Goal: Task Accomplishment & Management: Complete application form

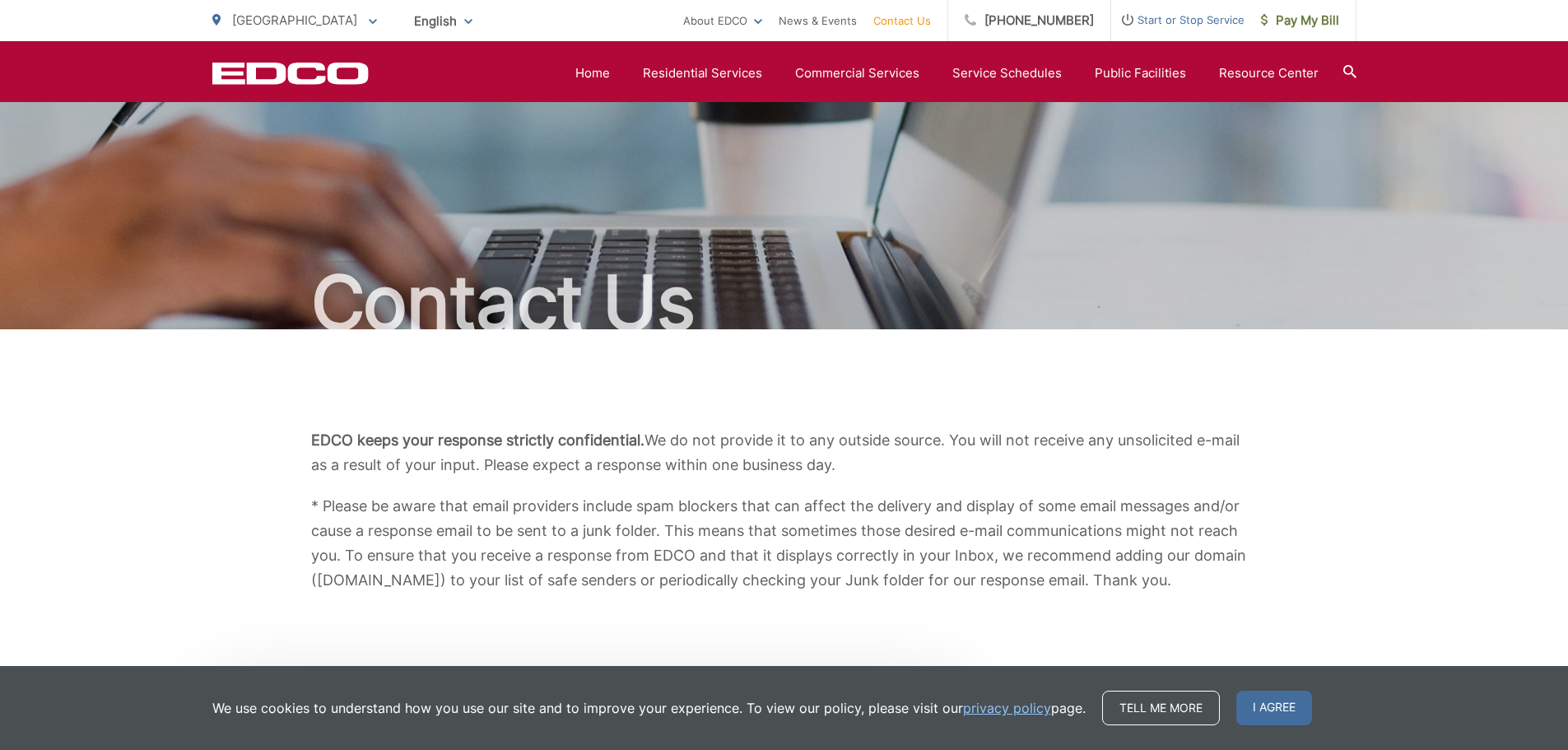
scroll to position [823, 0]
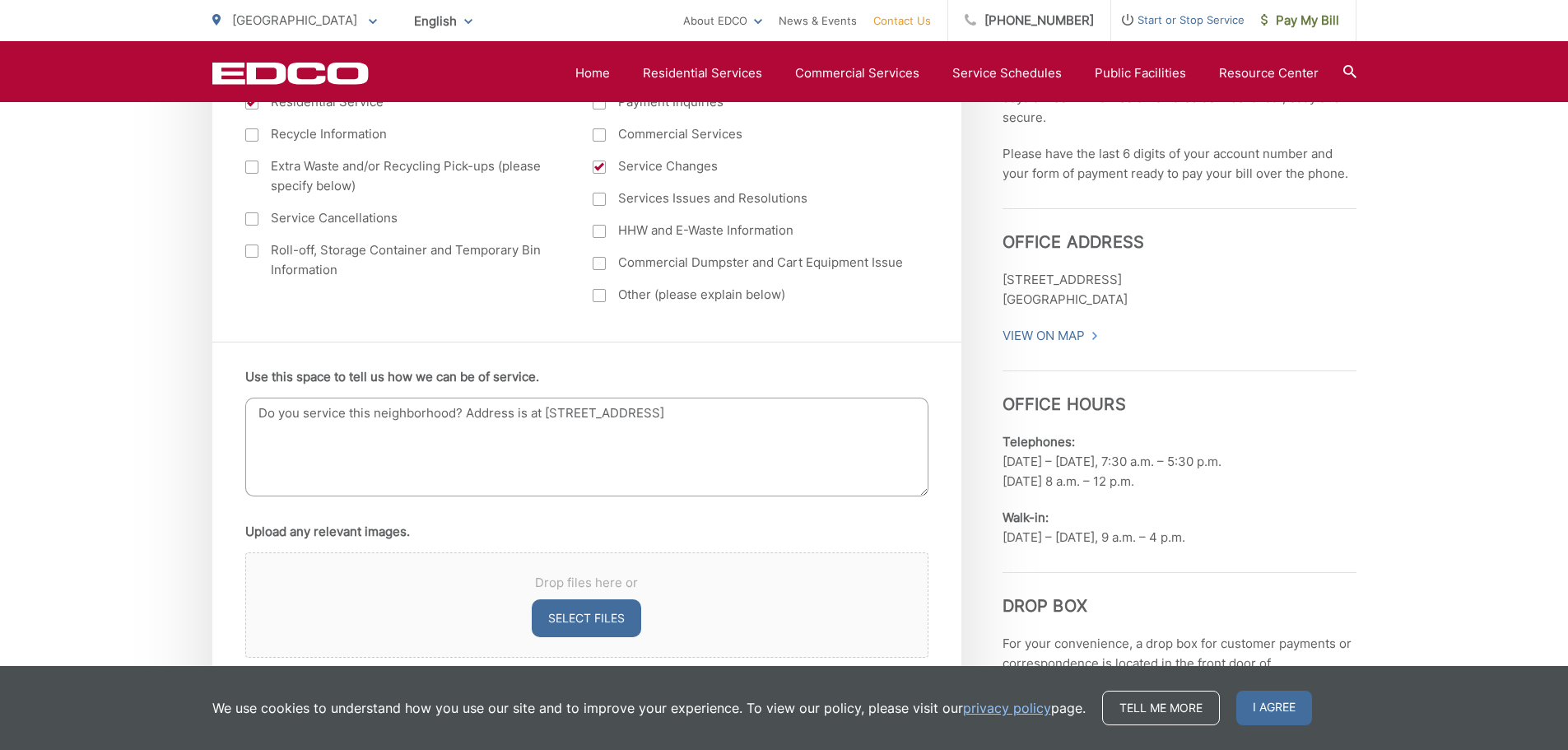
drag, startPoint x: 488, startPoint y: 416, endPoint x: 653, endPoint y: 428, distance: 165.4
click at [653, 428] on textarea "Do you service this neighborhood? Address is at [STREET_ADDRESS]" at bounding box center [587, 447] width 683 height 98
click at [293, 409] on textarea "Do you service this neighborhood? Address is at [STREET_ADDRESS]" at bounding box center [587, 447] width 683 height 98
drag, startPoint x: 301, startPoint y: 416, endPoint x: 399, endPoint y: 416, distance: 98.0
click at [501, 421] on textarea "Do you service this neighborhood? Address is at [STREET_ADDRESS]" at bounding box center [587, 447] width 683 height 98
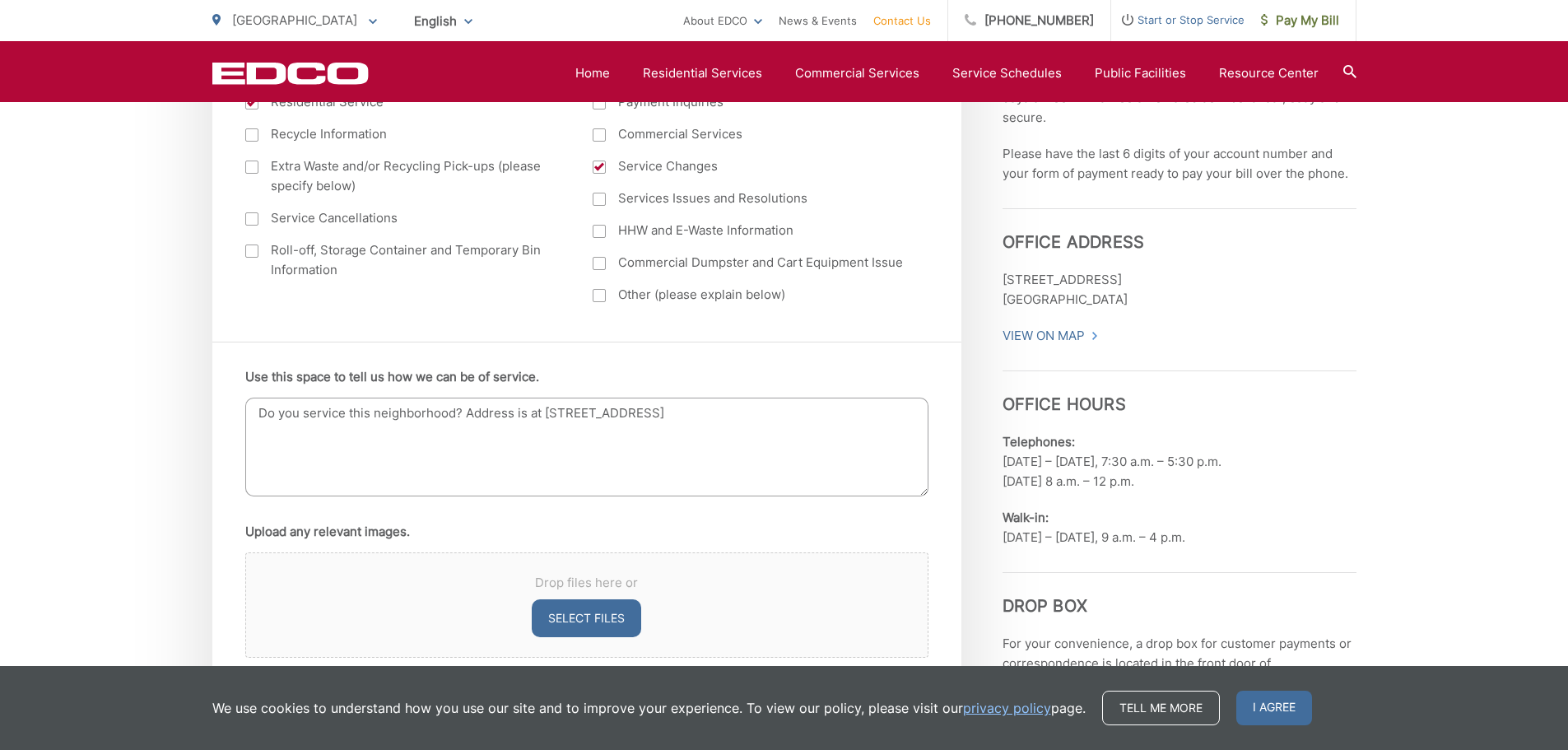
click at [330, 412] on textarea "Do you service this neighborhood? Address is at [STREET_ADDRESS]" at bounding box center [587, 447] width 683 height 98
drag, startPoint x: 347, startPoint y: 412, endPoint x: 365, endPoint y: 422, distance: 20.6
click at [347, 413] on textarea "Do you service this neighborhood? Address is at [STREET_ADDRESS]" at bounding box center [587, 447] width 683 height 98
click at [849, 402] on textarea "Do you service in this neighborhood? Address is at [STREET_ADDRESS]" at bounding box center [587, 447] width 683 height 98
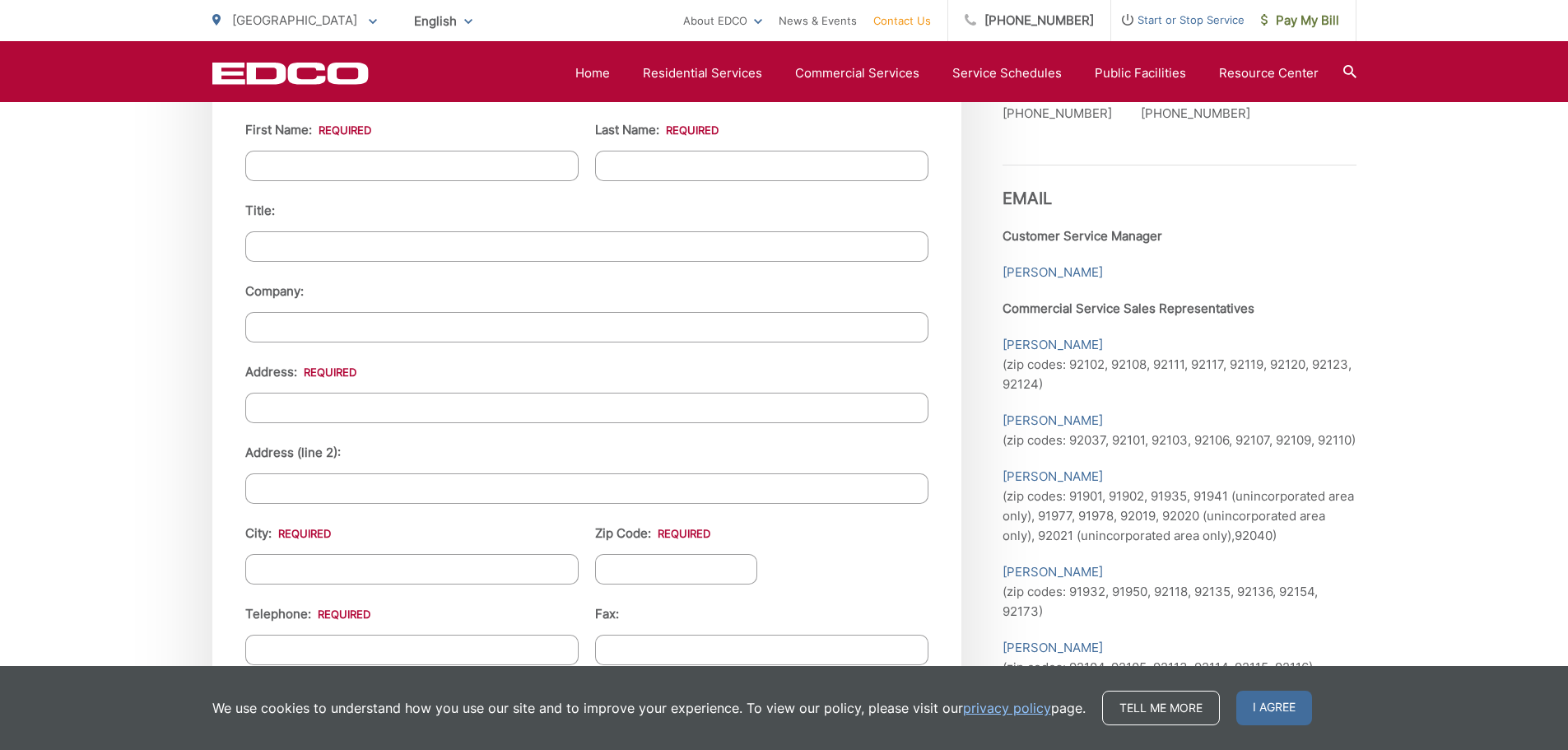
scroll to position [1564, 0]
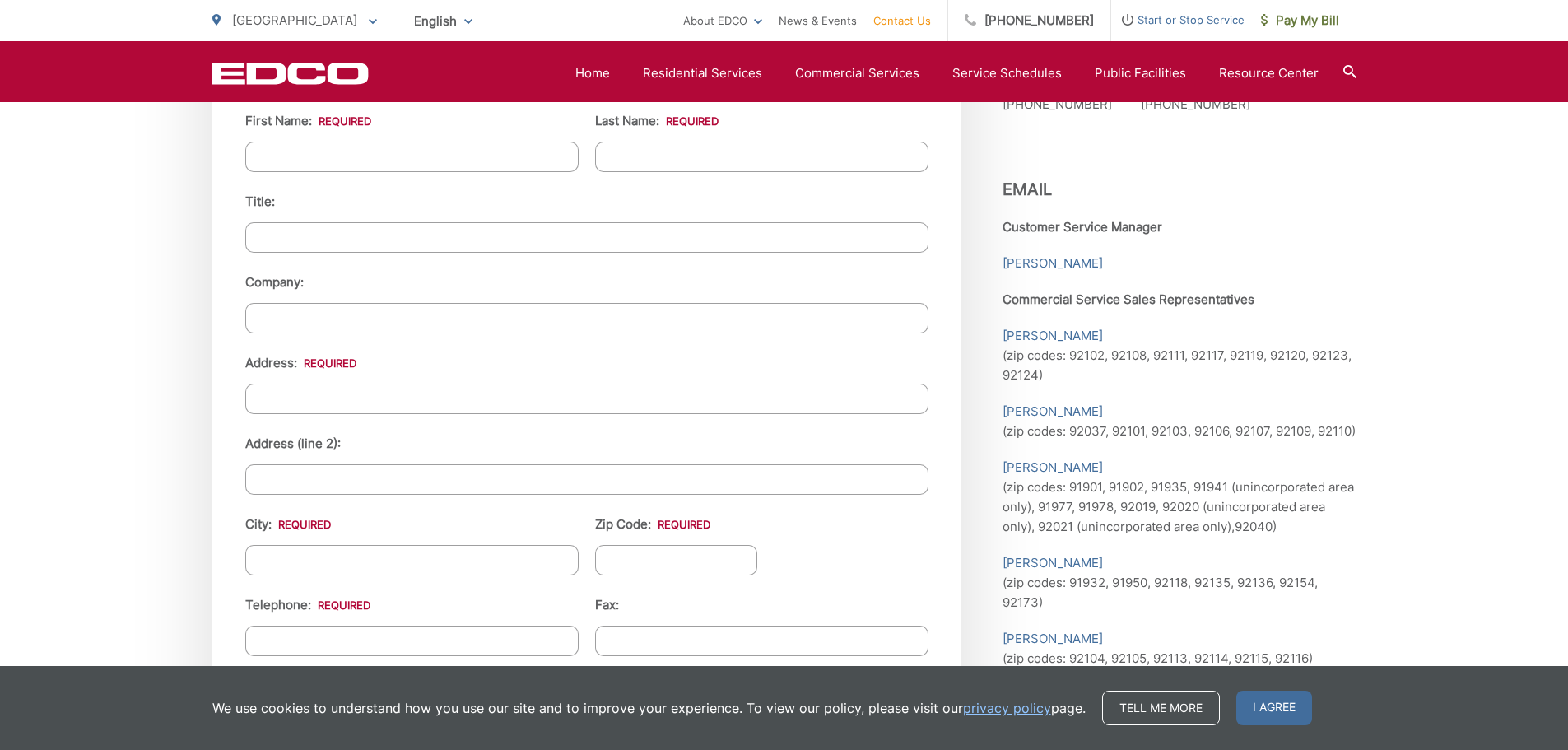
type textarea "Do you service in this neighborhood? Address is at [STREET_ADDRESS]. May we req…"
click at [546, 160] on input "First Name: *" at bounding box center [412, 157] width 333 height 30
type input "[PERSON_NAME]"
type input "Palma"
click at [385, 332] on input "Company:" at bounding box center [587, 318] width 683 height 30
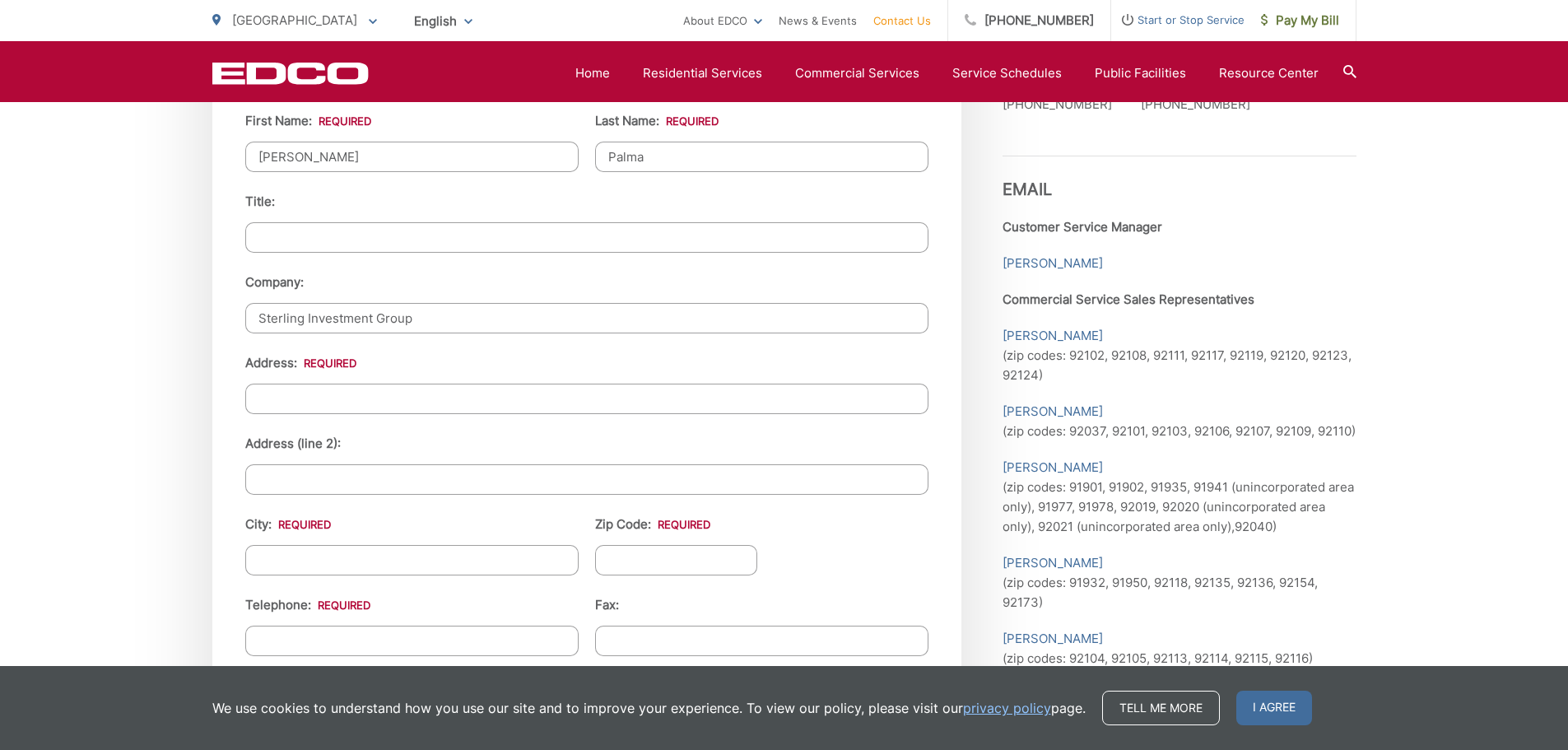
type input "Sterling Investment Group"
click at [375, 398] on input "Address: *" at bounding box center [587, 398] width 683 height 30
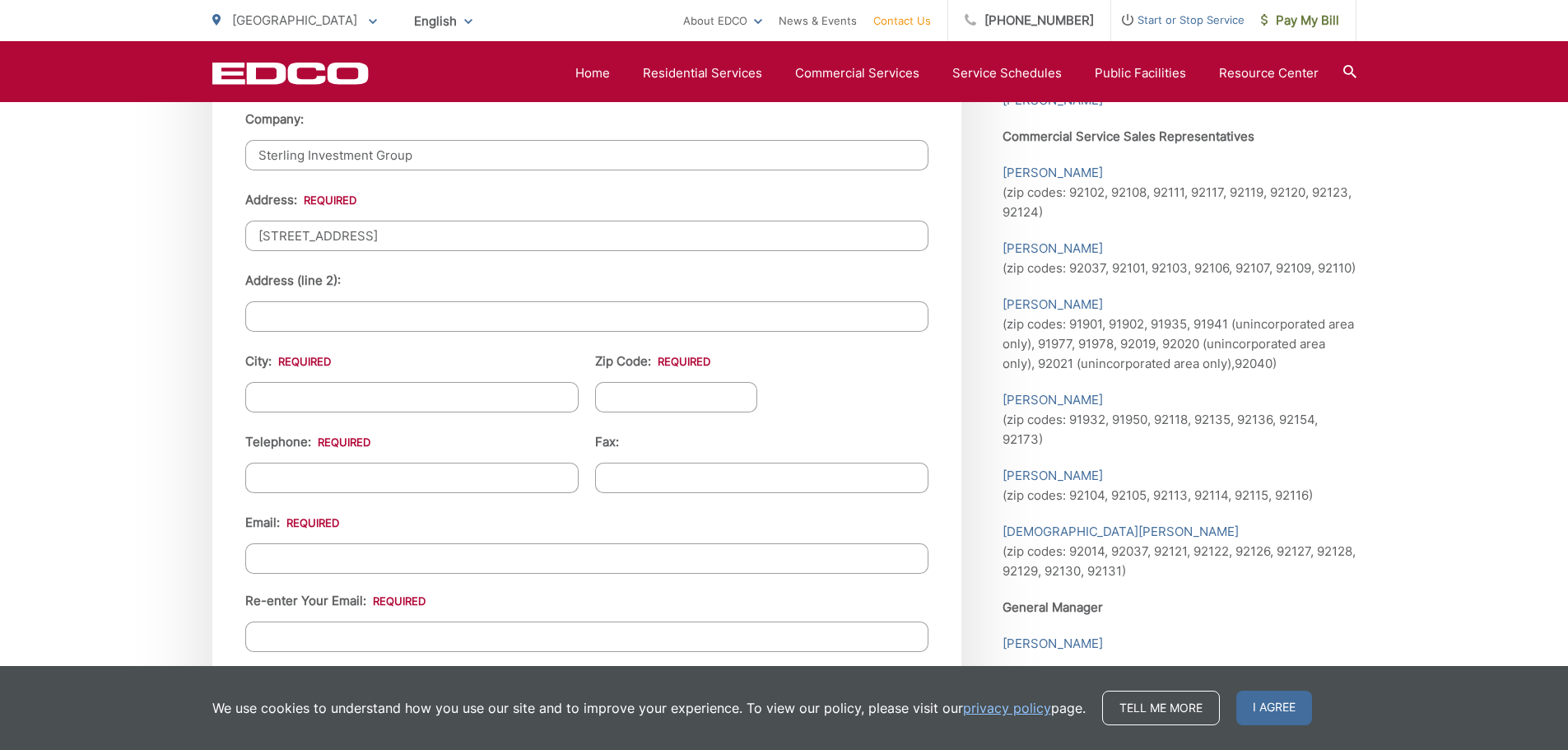
scroll to position [1729, 0]
type input "[STREET_ADDRESS]"
click at [505, 405] on input "City: *" at bounding box center [412, 395] width 333 height 30
type input "[GEOGRAPHIC_DATA]"
click at [668, 405] on input "Zip Code: *" at bounding box center [676, 395] width 163 height 30
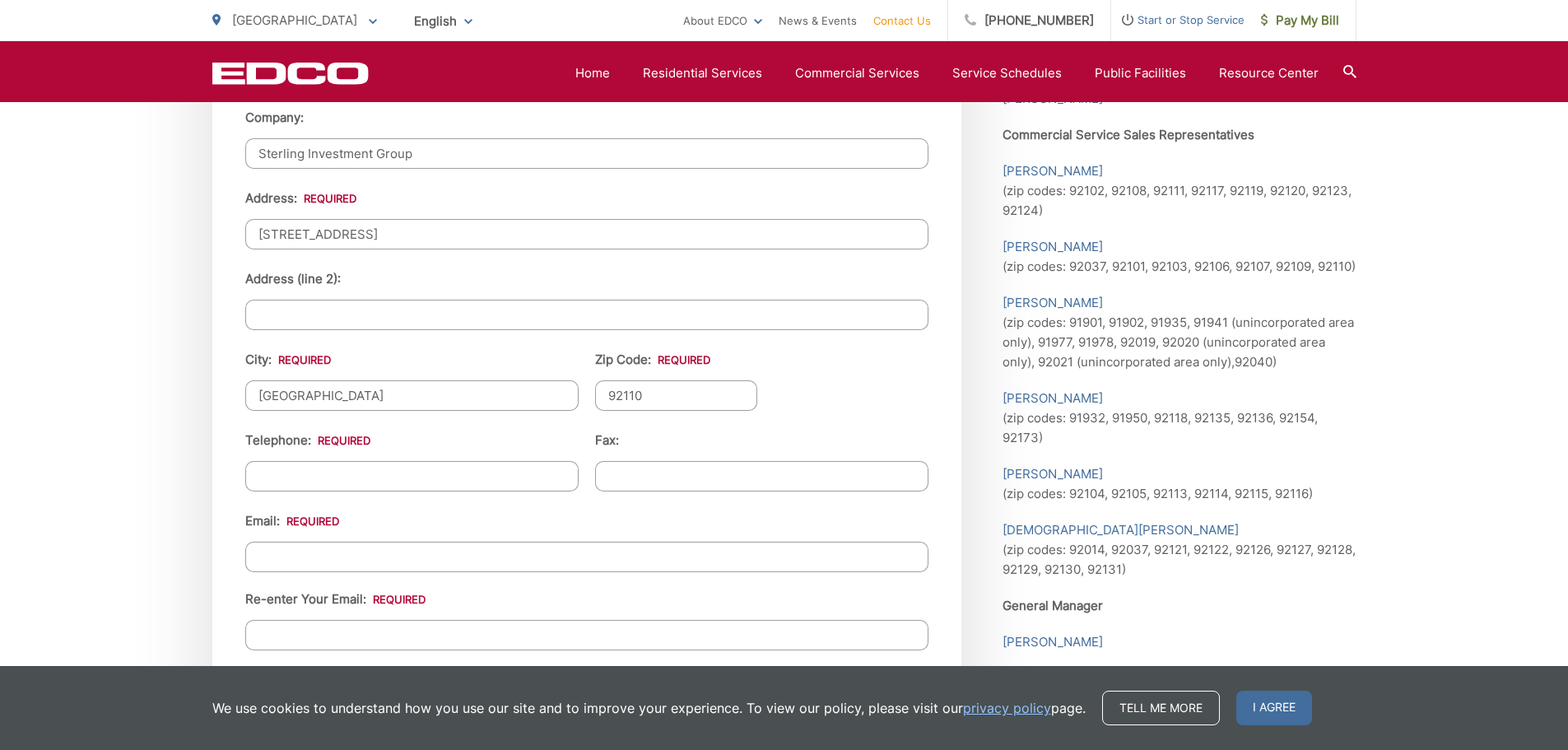
type input "92110"
drag, startPoint x: 549, startPoint y: 236, endPoint x: 385, endPoint y: 233, distance: 164.0
click at [385, 233] on input "[STREET_ADDRESS]" at bounding box center [587, 233] width 683 height 30
type input "[STREET_ADDRESS]"
click at [388, 488] on input "(___) ___-____" at bounding box center [412, 476] width 333 height 30
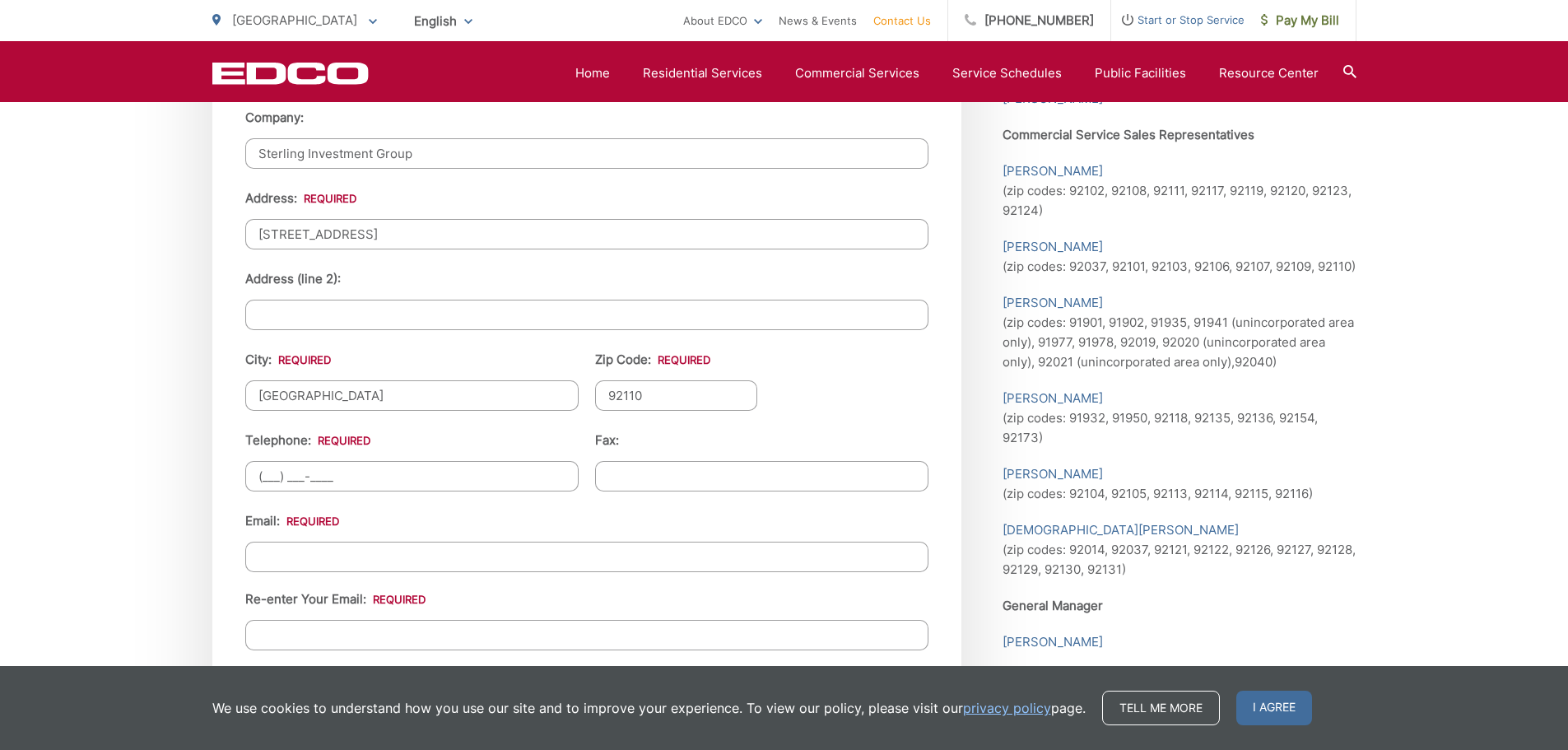
paste input "858) 868-7168"
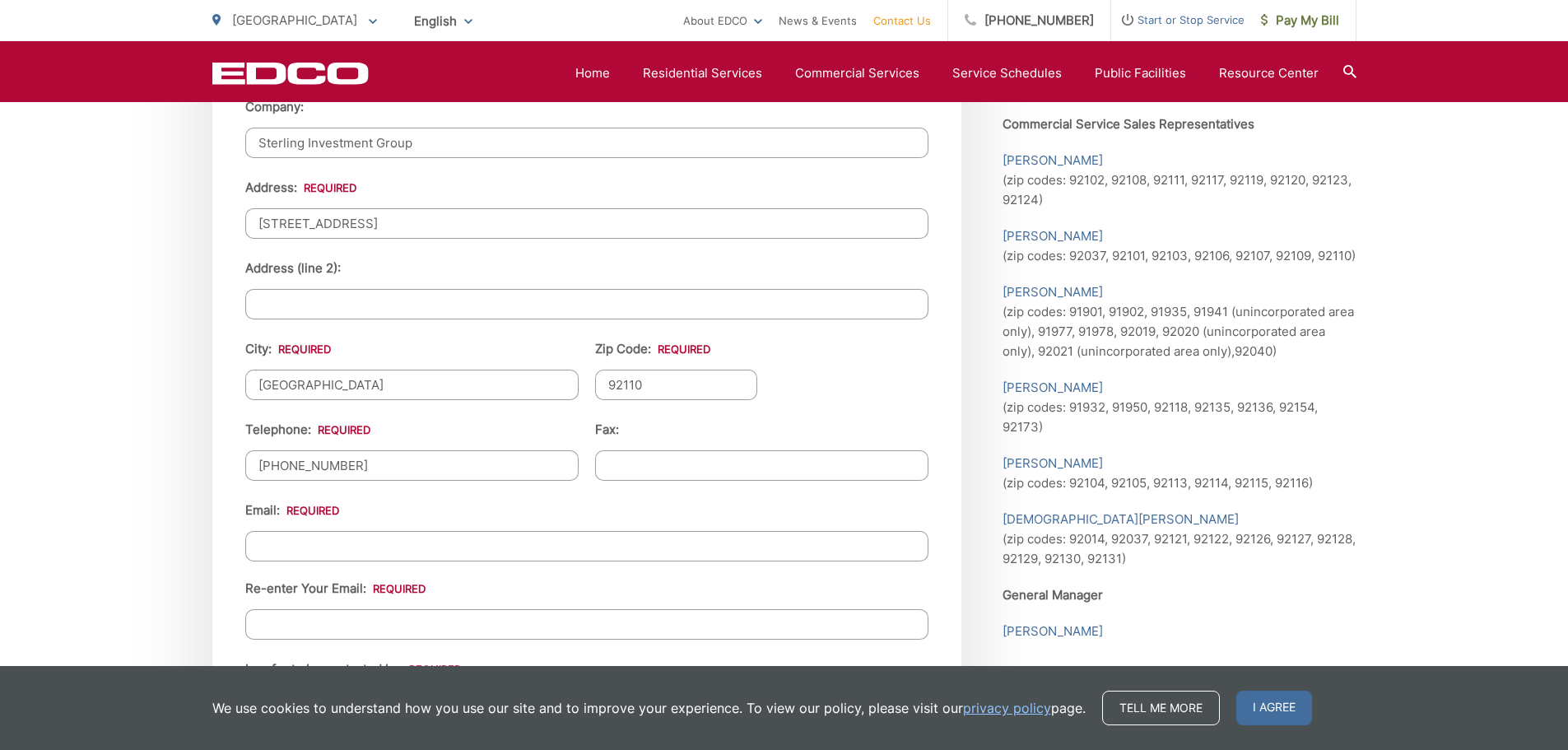
scroll to position [1811, 0]
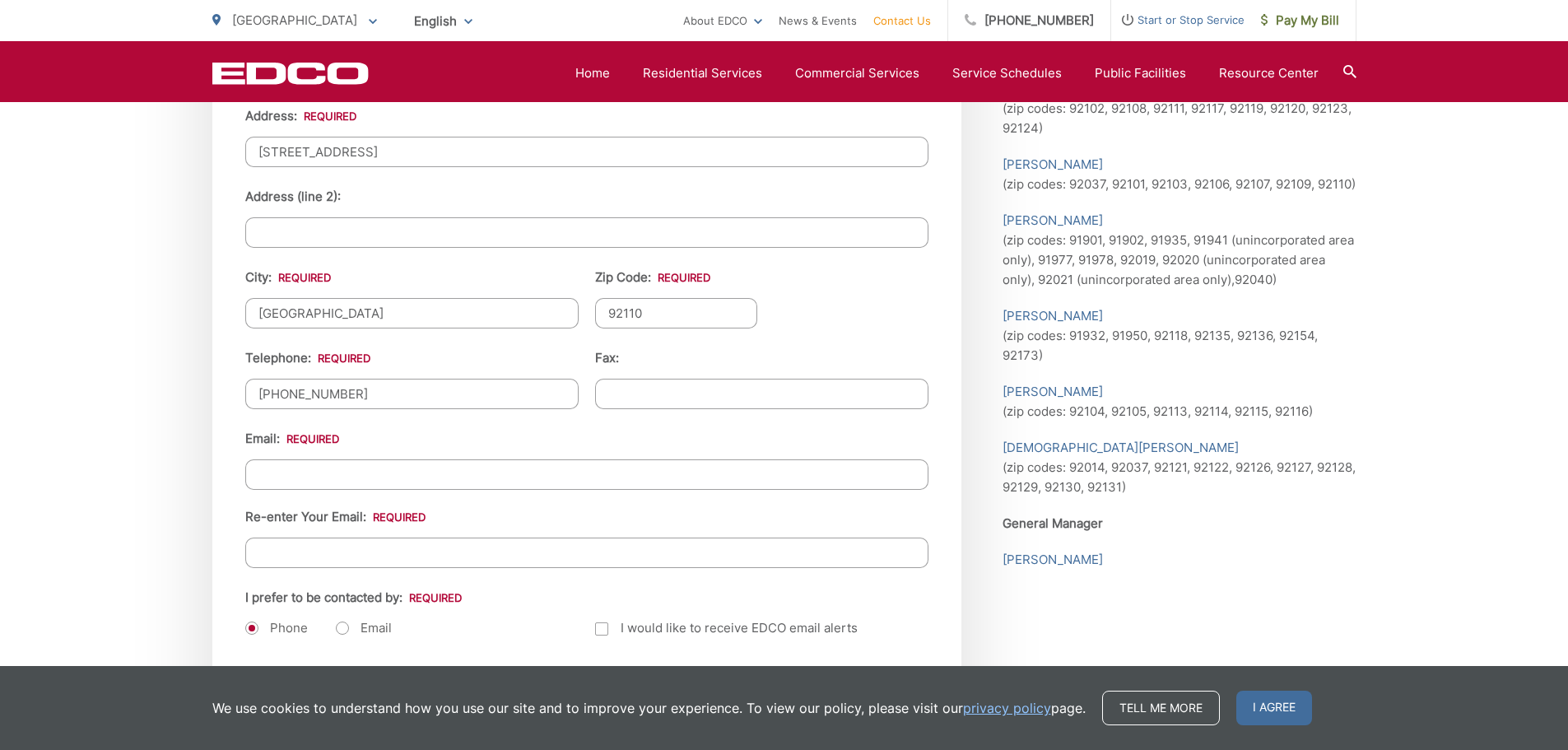
type input "[PHONE_NUMBER]"
click at [597, 487] on input "Email *" at bounding box center [587, 474] width 683 height 30
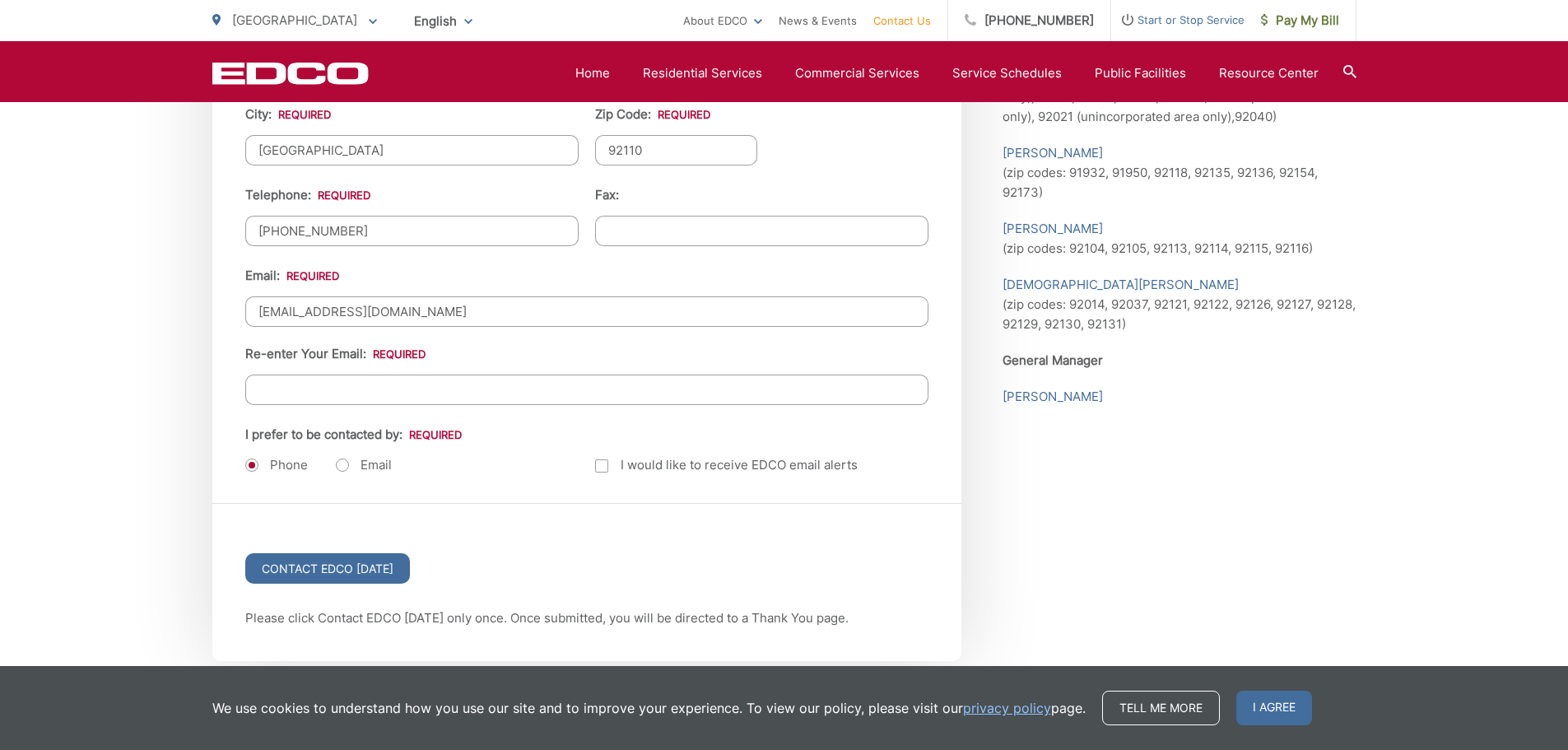
scroll to position [1976, 0]
type input "[EMAIL_ADDRESS][DOMAIN_NAME]"
click at [492, 370] on div "Email: [EMAIL_ADDRESS][DOMAIN_NAME] Re-enter Your Email:" at bounding box center [587, 334] width 683 height 139
click at [522, 378] on input "Re-enter Your Email:" at bounding box center [587, 388] width 683 height 30
type input "[EMAIL_ADDRESS][DOMAIN_NAME]"
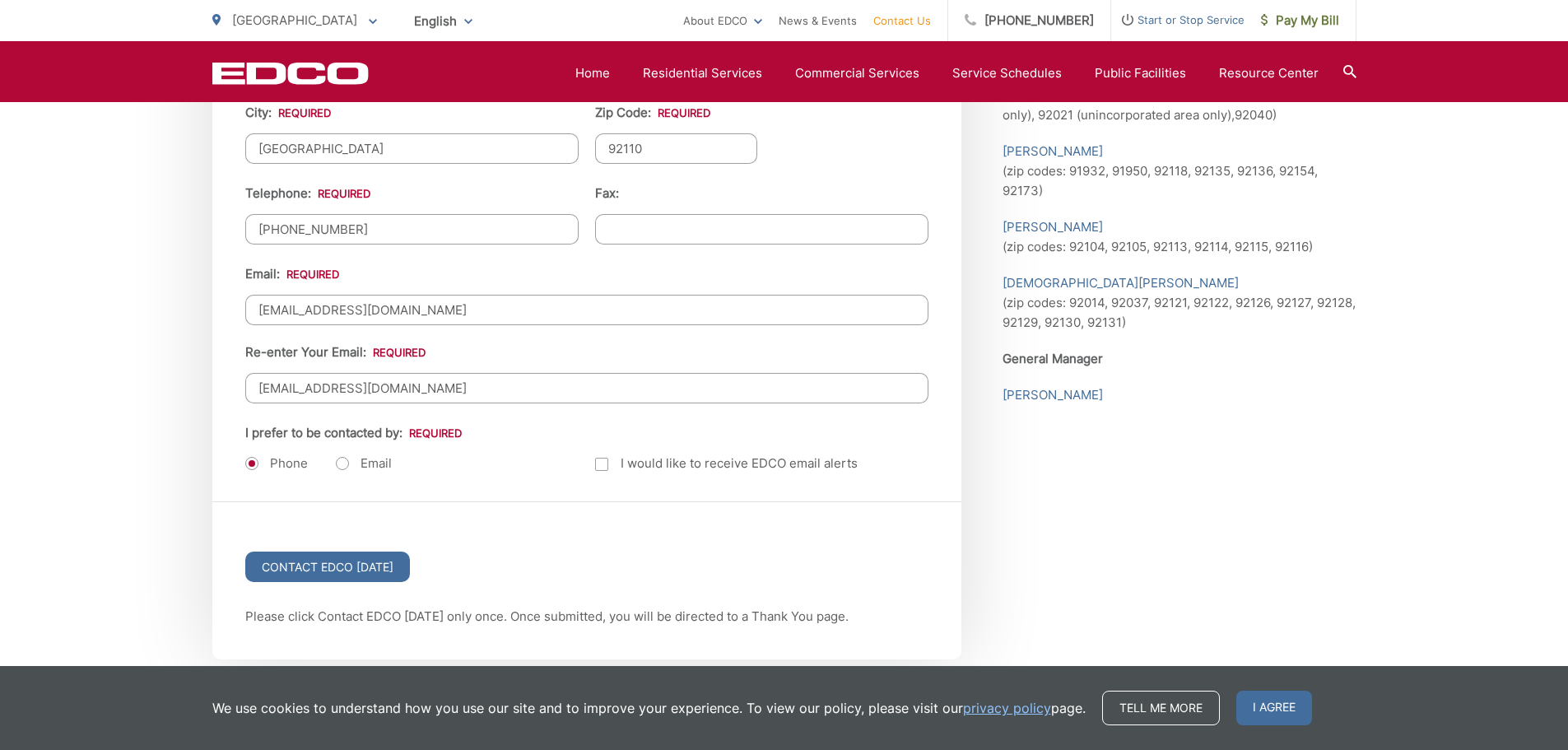
click at [380, 442] on li "I prefer to be contacted by: * Phone Email" at bounding box center [412, 449] width 333 height 51
click at [380, 459] on label "Email" at bounding box center [364, 463] width 56 height 17
radio input "true"
click at [377, 464] on label "Email" at bounding box center [364, 463] width 56 height 17
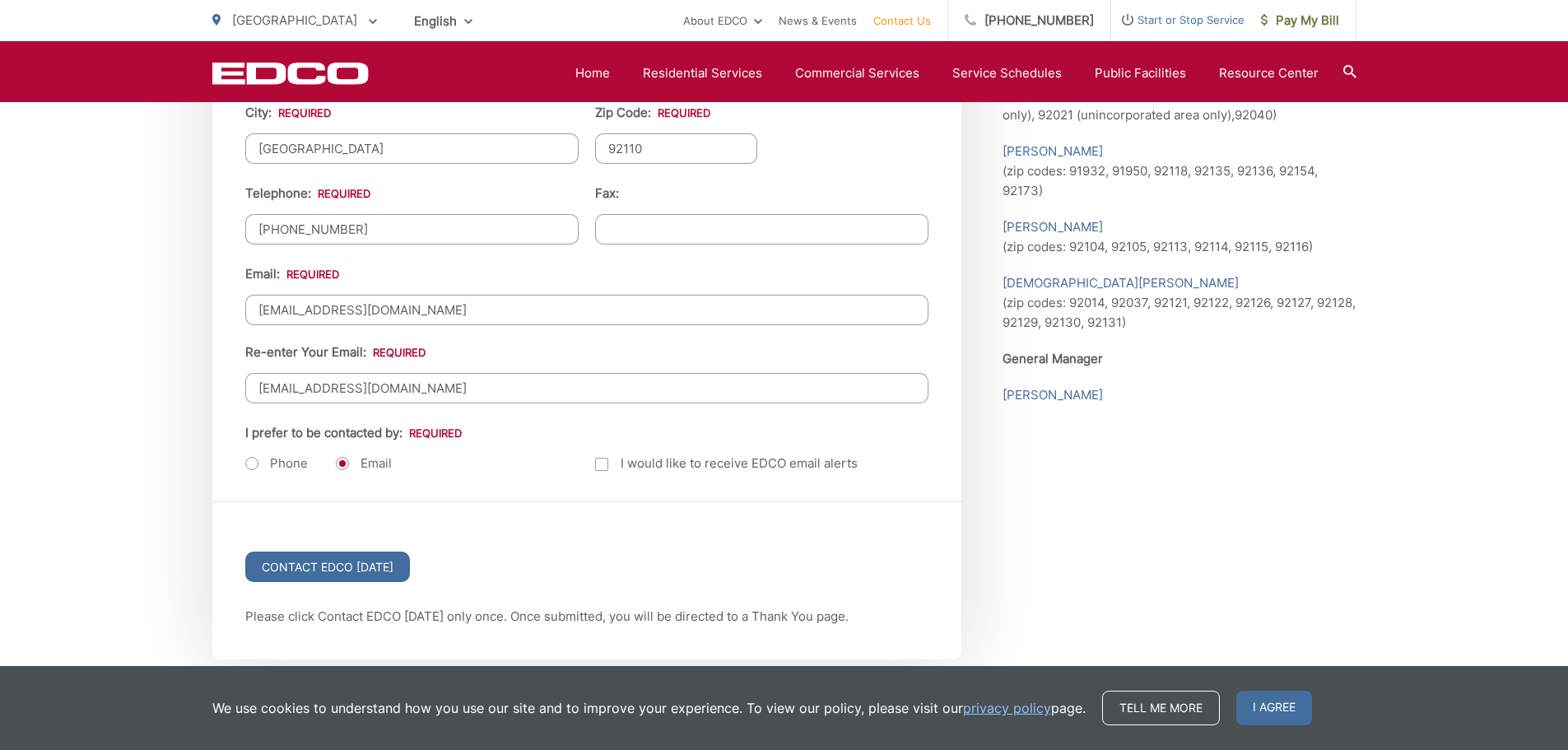
click at [338, 563] on input "Contact EDCO [DATE]" at bounding box center [327, 566] width 165 height 30
